Goal: Use online tool/utility: Utilize a website feature to perform a specific function

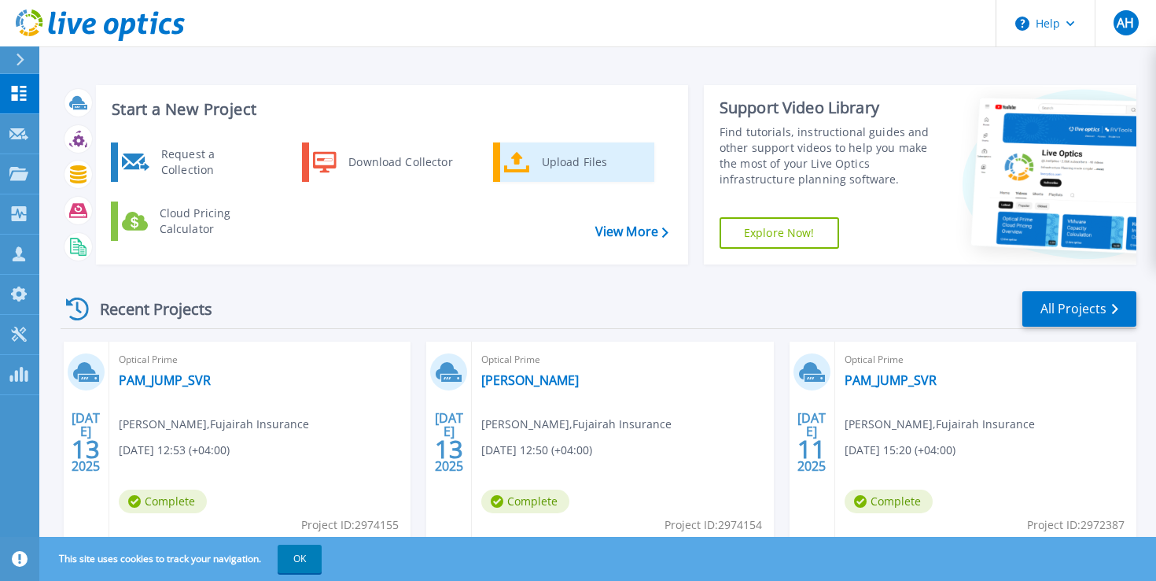
click at [542, 159] on div "Upload Files" at bounding box center [592, 161] width 116 height 31
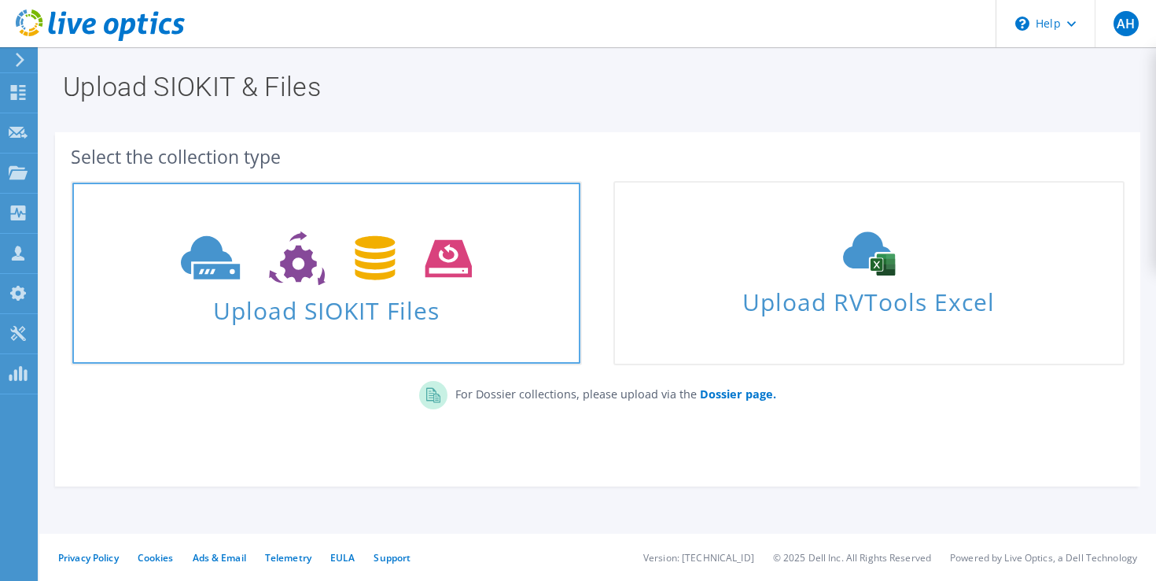
click at [397, 265] on icon at bounding box center [326, 258] width 290 height 54
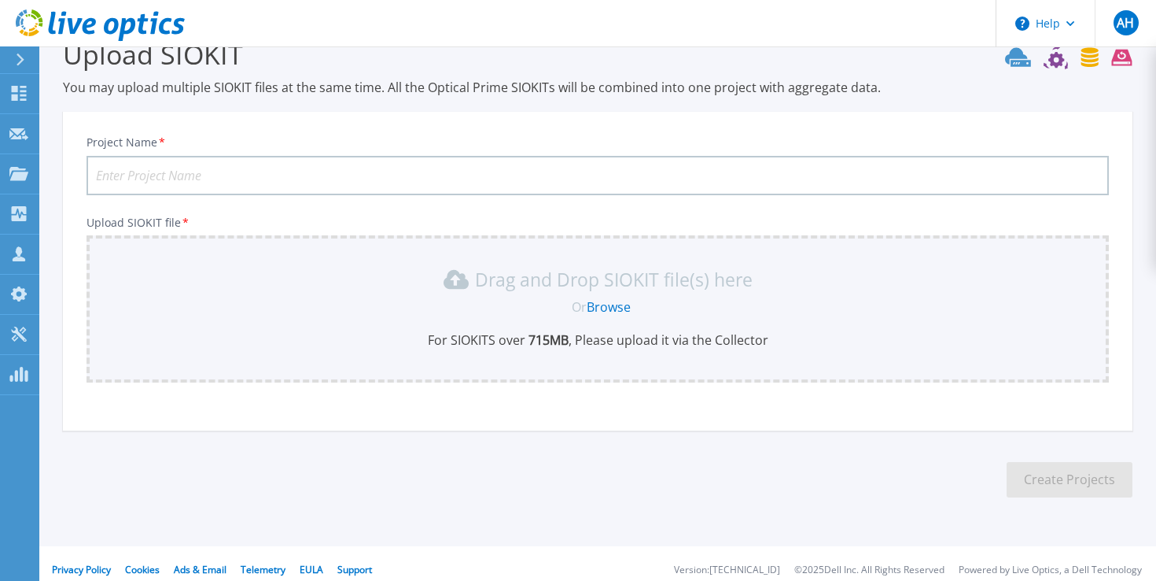
scroll to position [46, 0]
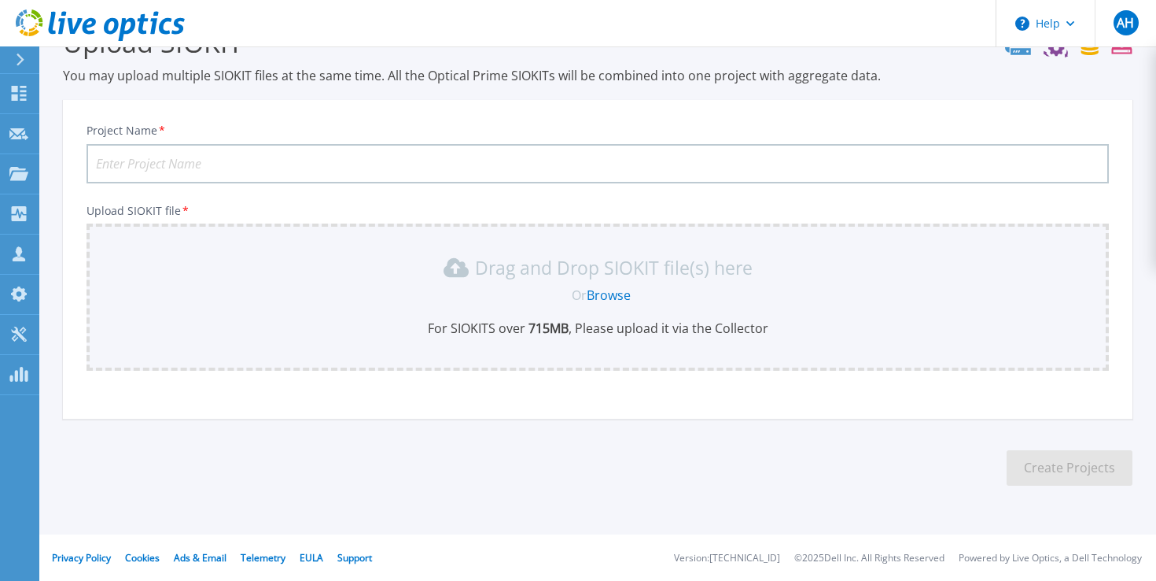
click at [353, 160] on input "Project Name *" at bounding box center [598, 163] width 1023 height 39
type input "Z"
type input "Fujairah"
click at [495, 227] on div "Drag and Drop SIOKIT file(s) here Or Browse For SIOKITS over 715 MB , Please up…" at bounding box center [598, 296] width 1023 height 147
click at [502, 265] on p "Drag and Drop SIOKIT file(s) here" at bounding box center [614, 268] width 278 height 16
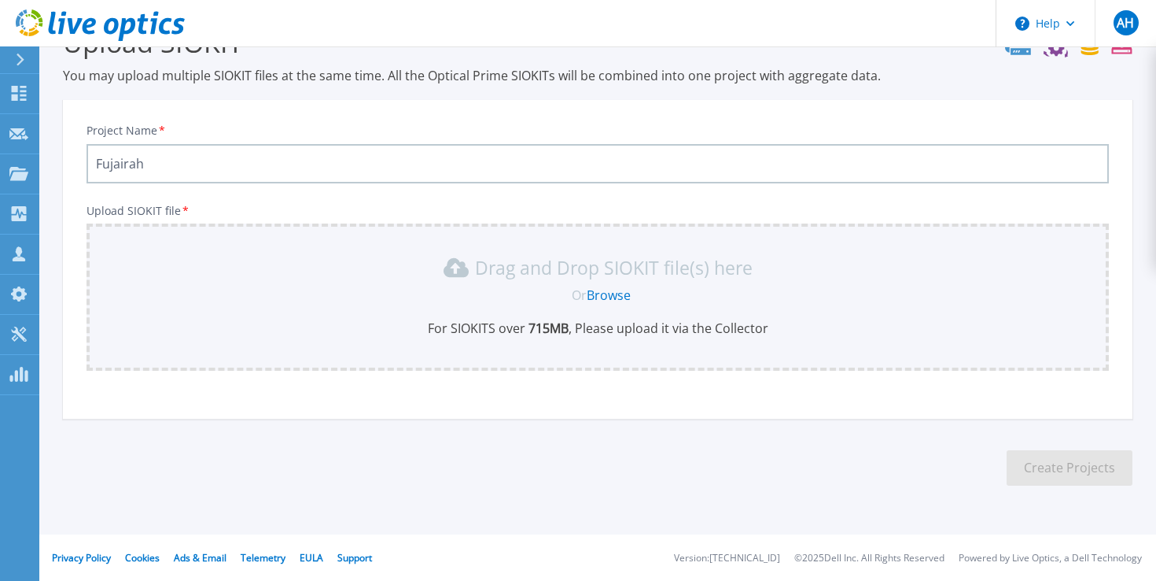
click at [615, 294] on link "Browse" at bounding box center [609, 294] width 44 height 17
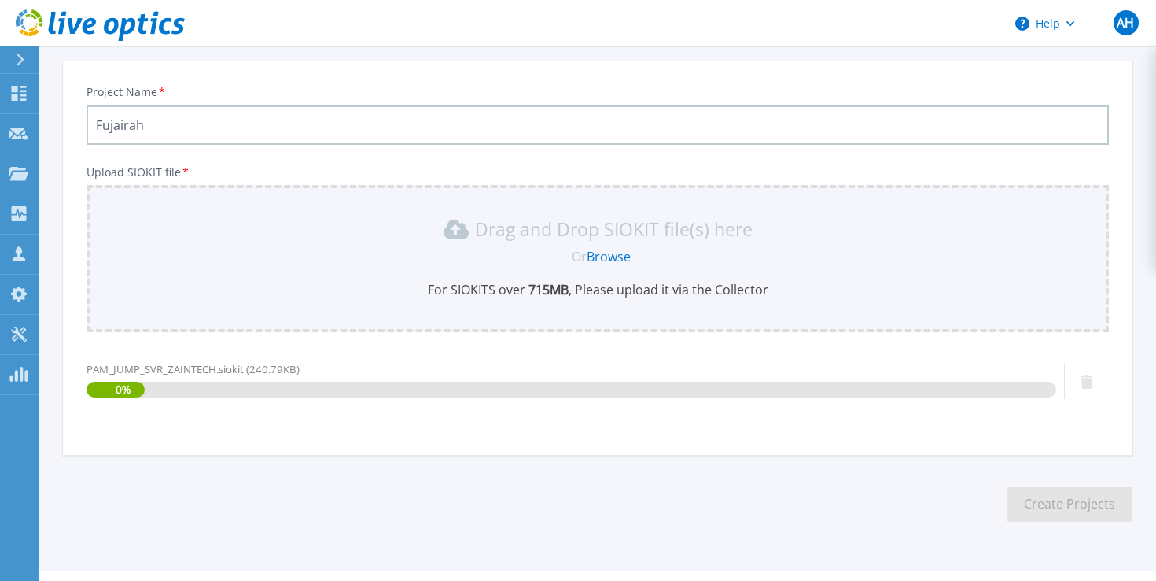
scroll to position [120, 0]
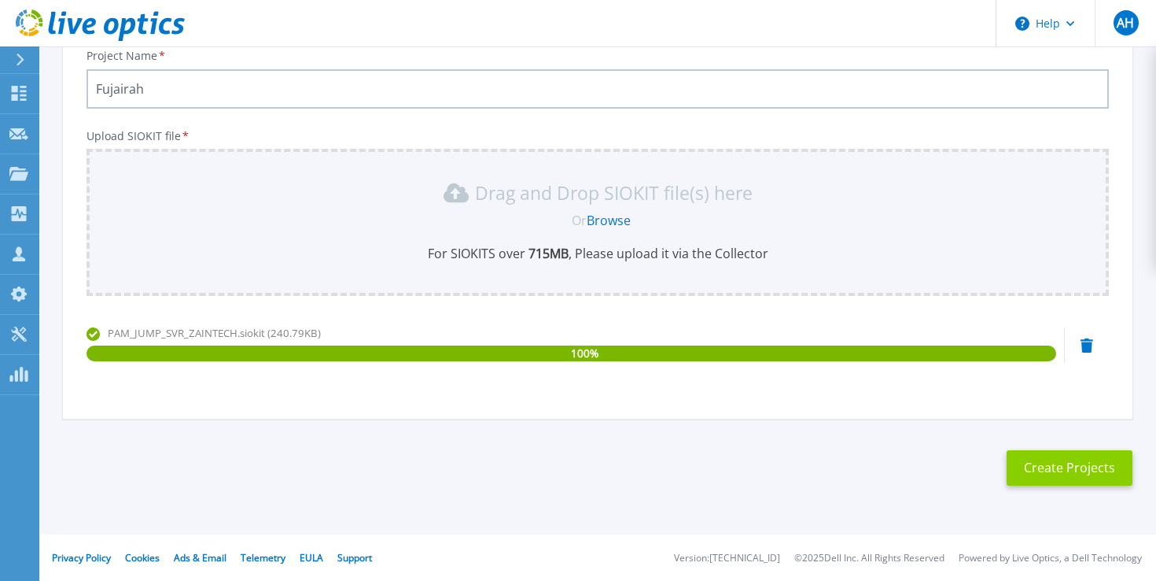
click at [1033, 470] on button "Create Projects" at bounding box center [1070, 467] width 126 height 35
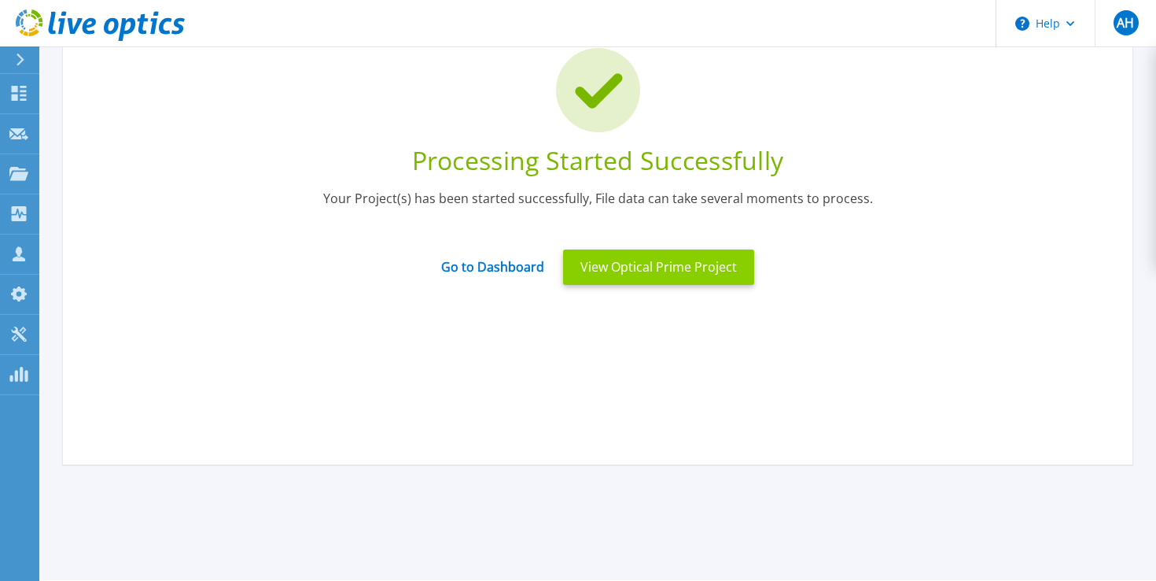
click at [670, 265] on button "View Optical Prime Project" at bounding box center [658, 266] width 191 height 35
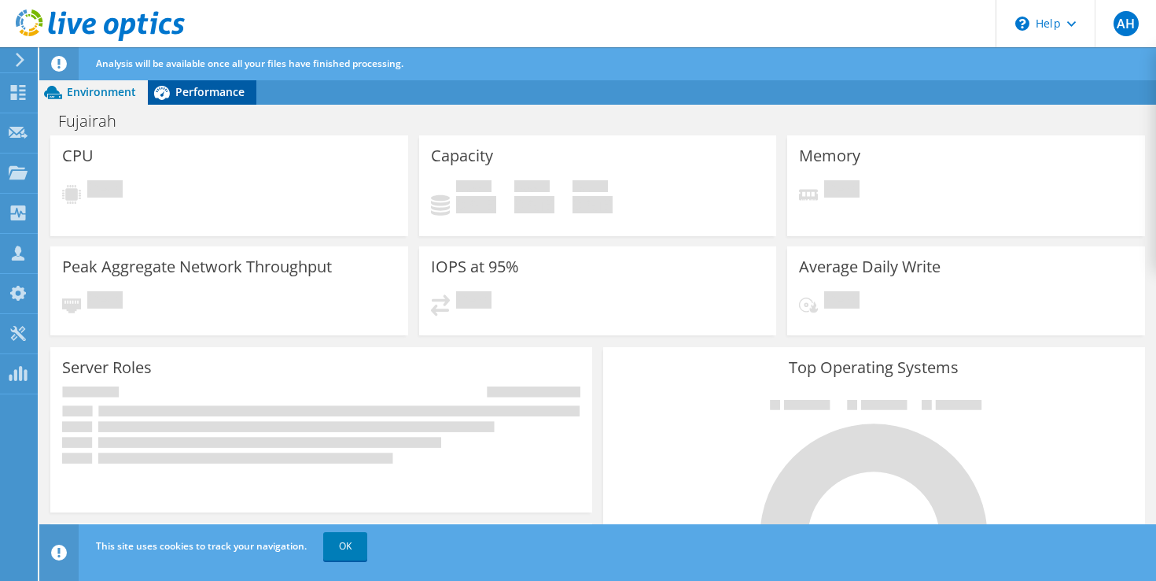
click at [225, 94] on span "Performance" at bounding box center [209, 91] width 69 height 15
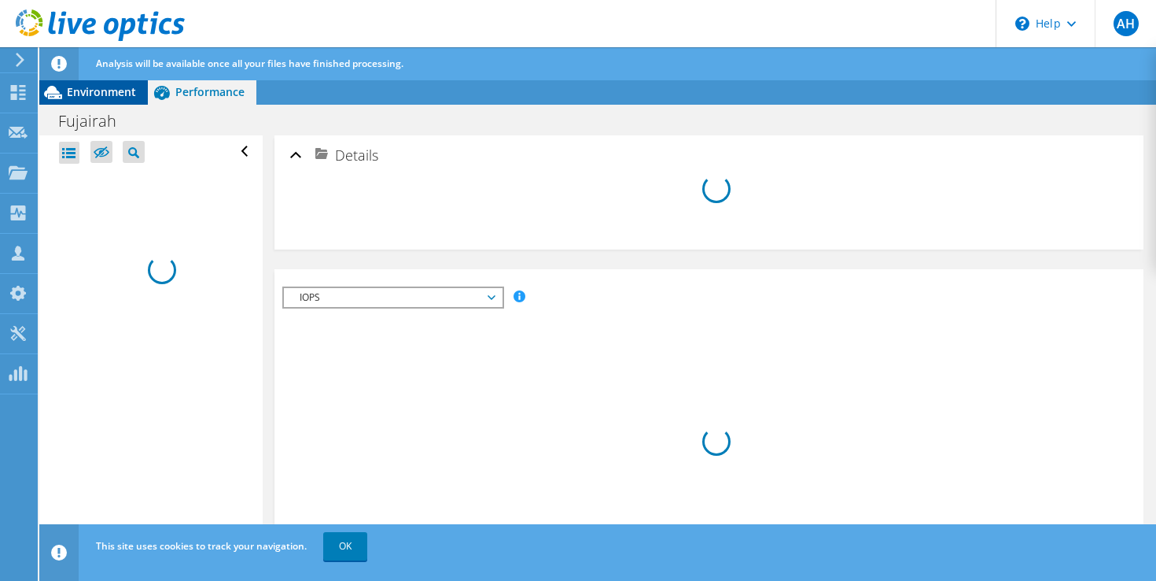
click at [109, 96] on span "Environment" at bounding box center [101, 91] width 69 height 15
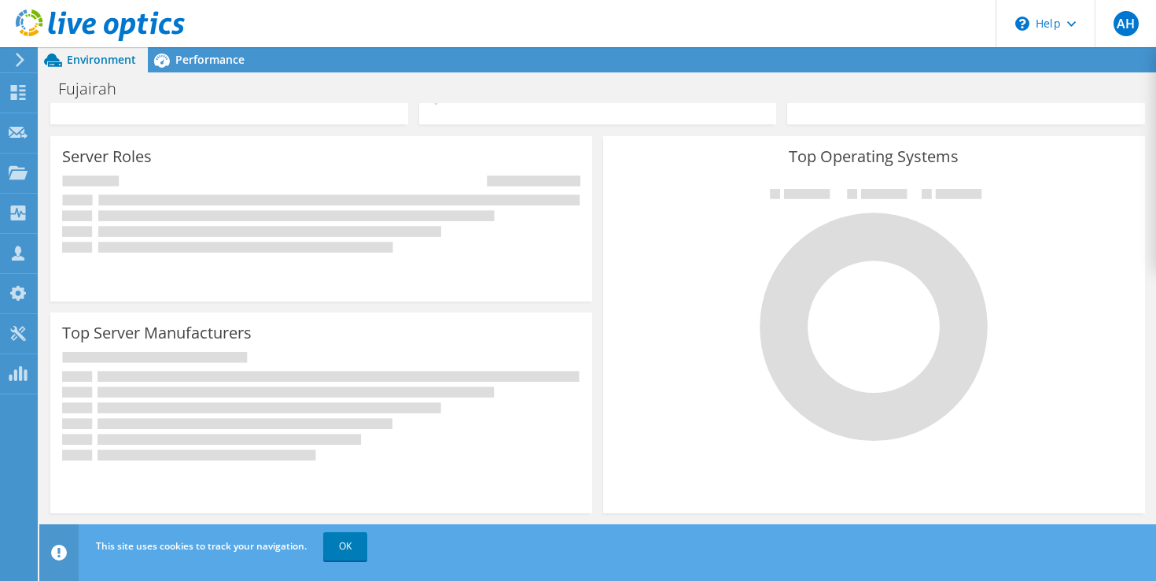
scroll to position [201, 0]
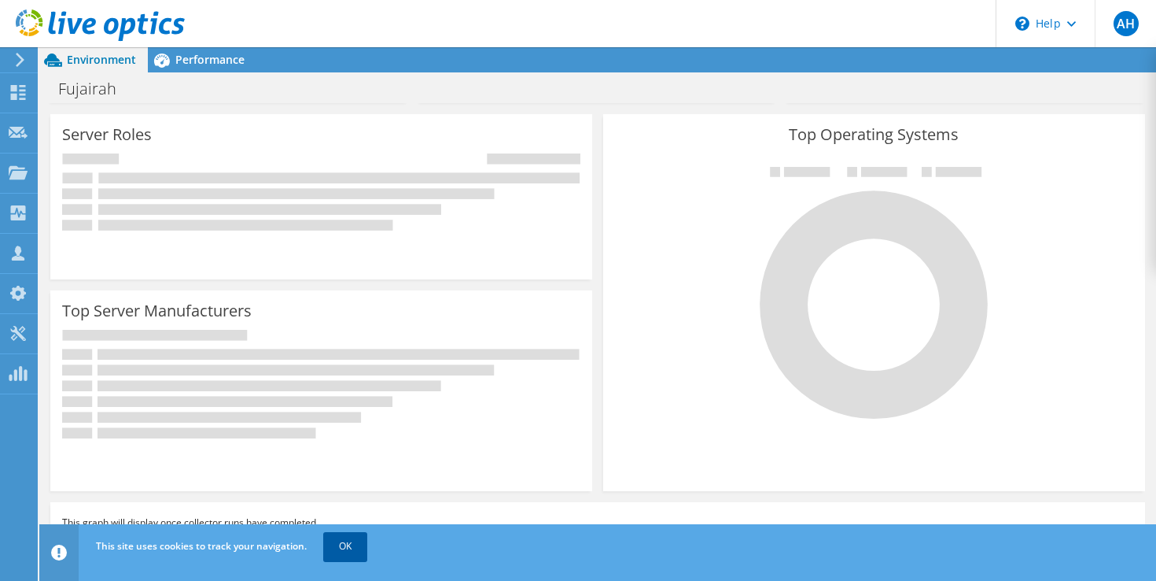
click at [348, 536] on link "OK" at bounding box center [345, 546] width 44 height 28
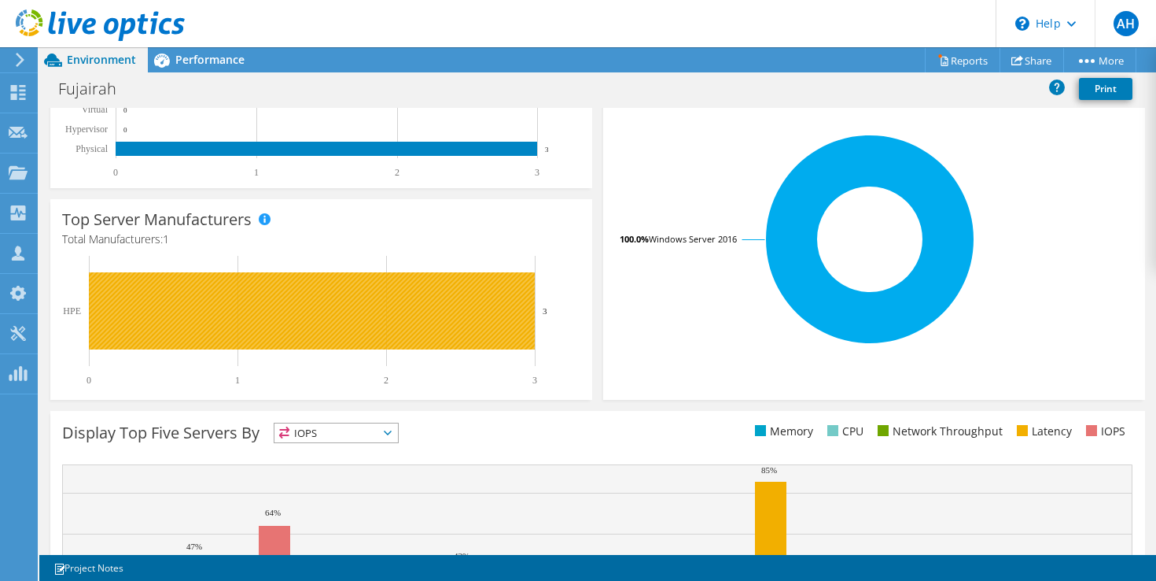
scroll to position [469, 0]
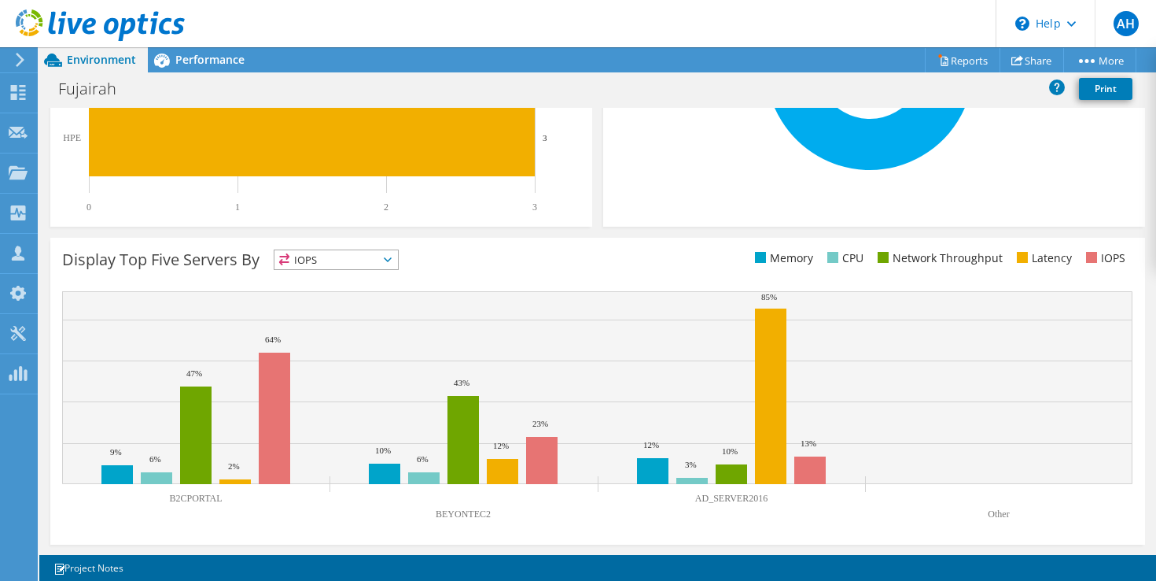
click at [348, 260] on span "IOPS" at bounding box center [337, 259] width 124 height 19
click at [474, 267] on div "Display Top Five Servers By IOPS IOPS" at bounding box center [330, 262] width 536 height 26
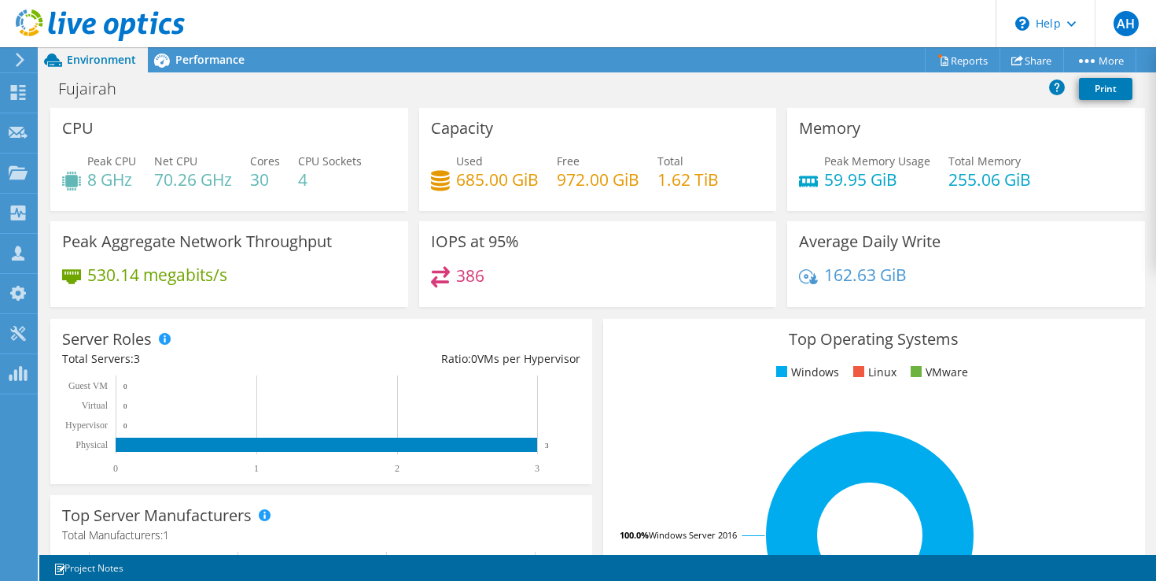
scroll to position [9, 0]
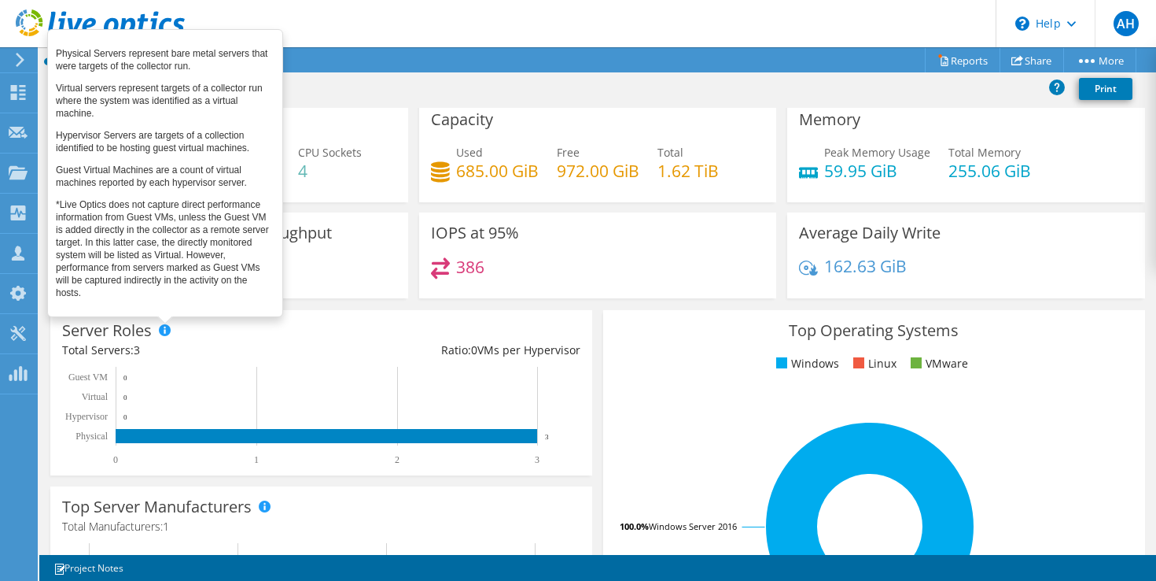
click at [164, 331] on span at bounding box center [164, 329] width 11 height 11
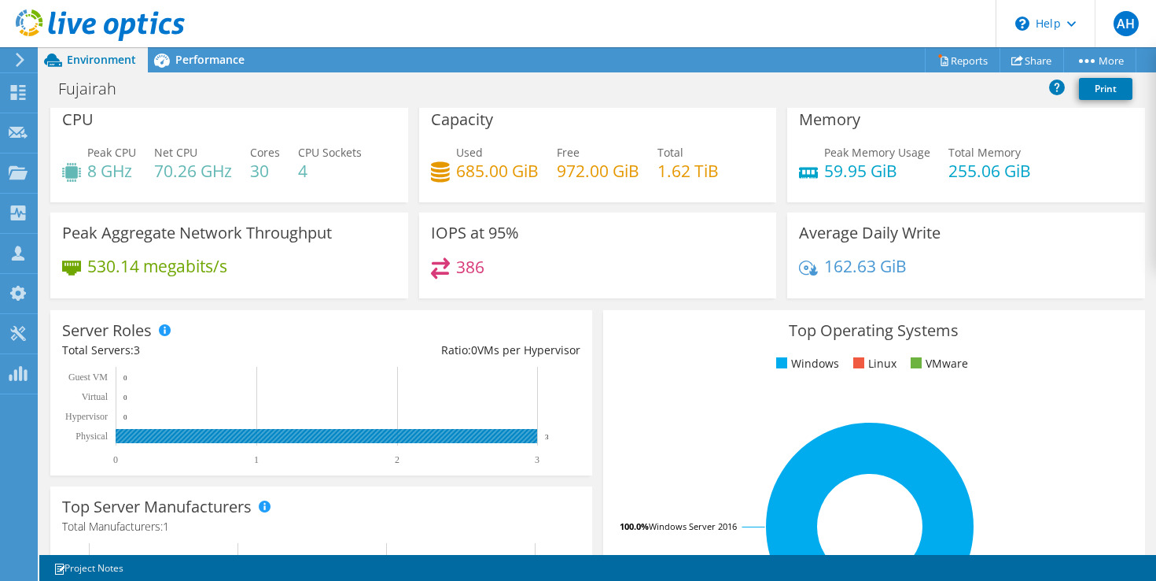
click at [474, 438] on rect at bounding box center [327, 436] width 422 height 14
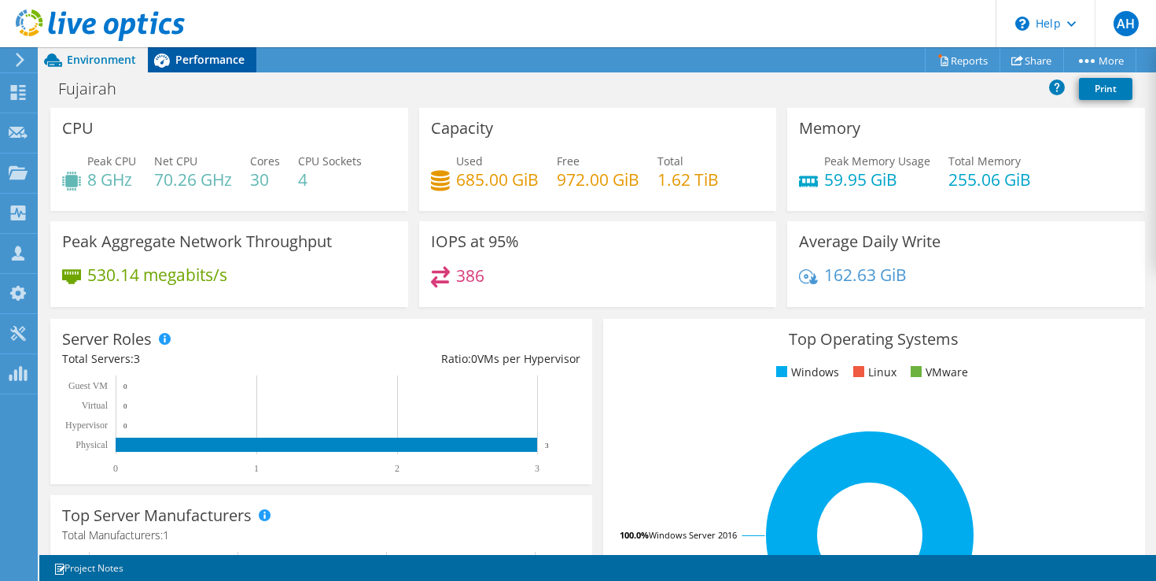
click at [203, 57] on span "Performance" at bounding box center [209, 59] width 69 height 15
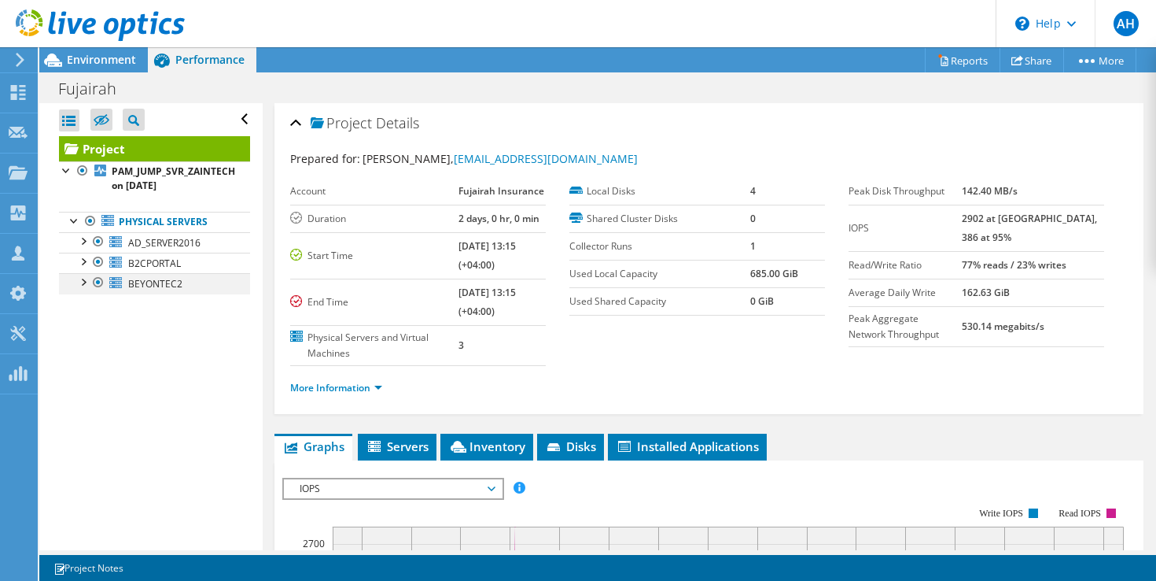
click at [79, 286] on div at bounding box center [83, 281] width 16 height 16
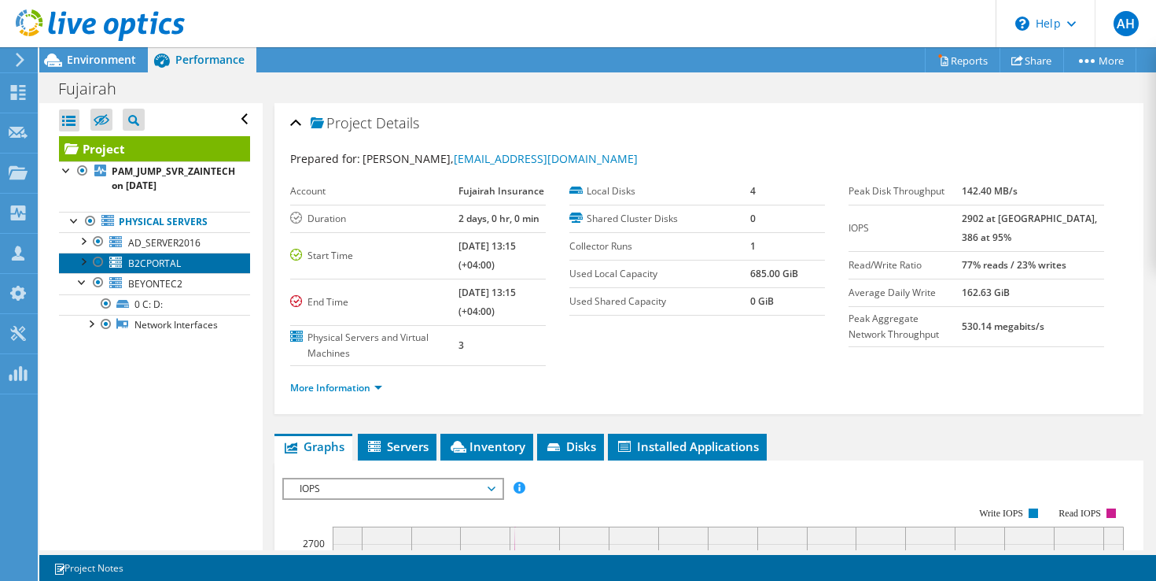
click at [83, 272] on link "B2CPORTAL" at bounding box center [154, 263] width 191 height 20
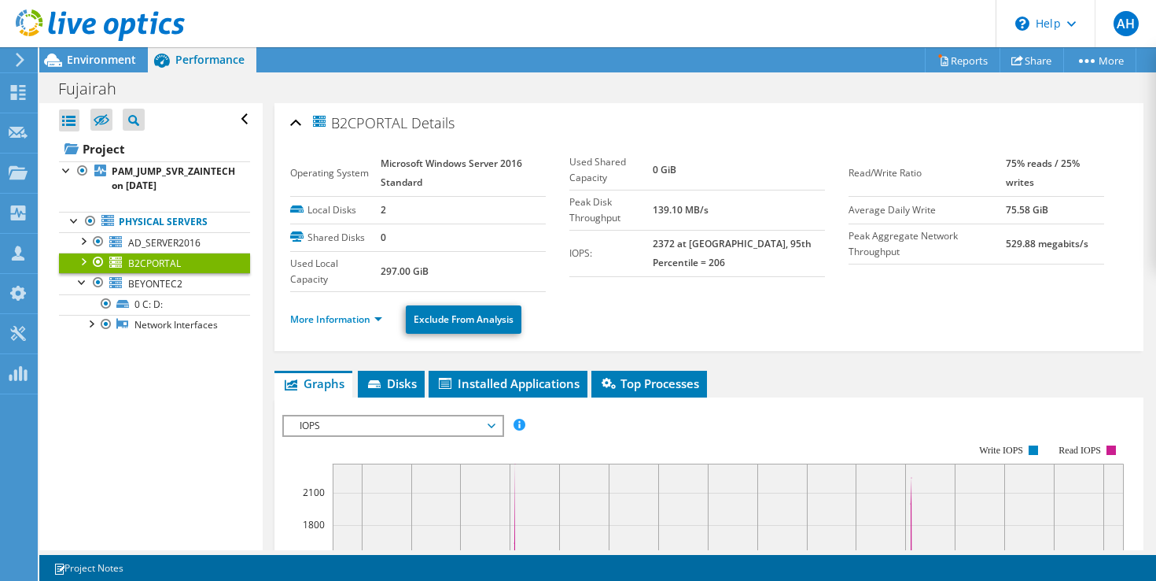
click at [83, 260] on div at bounding box center [83, 261] width 16 height 16
click at [83, 238] on div at bounding box center [83, 240] width 16 height 16
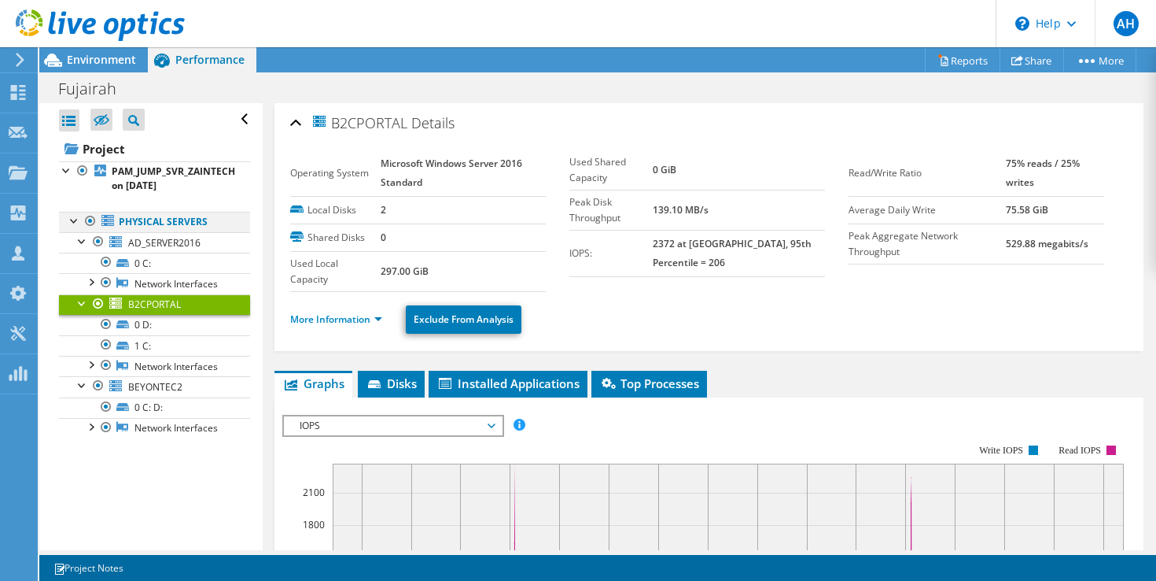
click at [79, 220] on div at bounding box center [75, 220] width 16 height 16
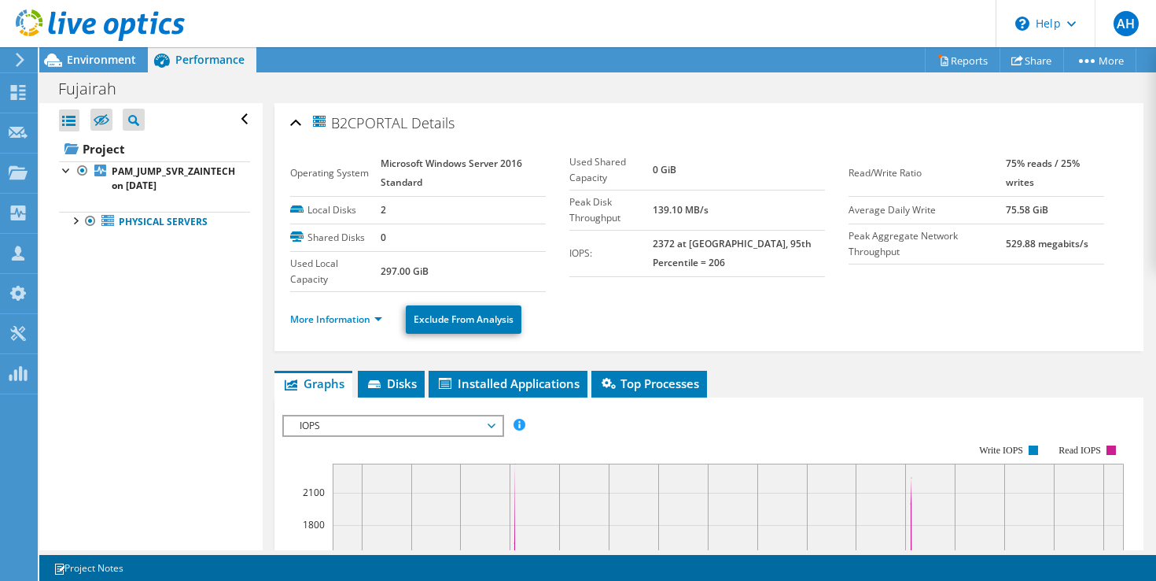
click at [385, 307] on ul "More Information Exclude From Analysis" at bounding box center [709, 317] width 838 height 32
click at [197, 226] on link "Physical Servers" at bounding box center [154, 222] width 191 height 20
click at [179, 203] on ul "Physical Servers AD_SERVER2016 0 C:" at bounding box center [154, 222] width 191 height 52
